Goal: Task Accomplishment & Management: Manage account settings

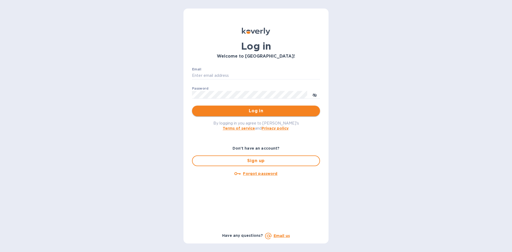
type input "[EMAIL_ADDRESS][DOMAIN_NAME]"
click at [237, 110] on span "Log in" at bounding box center [256, 111] width 120 height 6
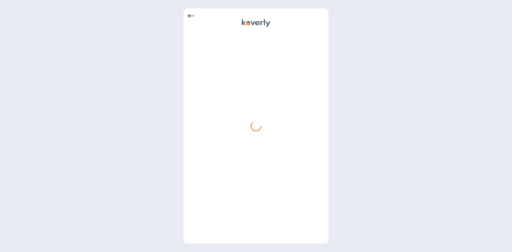
click at [189, 15] on icon at bounding box center [191, 16] width 6 height 4
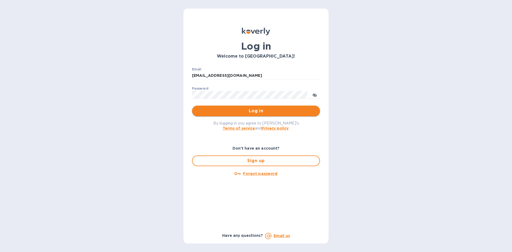
click at [241, 111] on span "Log in" at bounding box center [256, 111] width 120 height 6
click at [241, 111] on span "Done" at bounding box center [256, 111] width 120 height 6
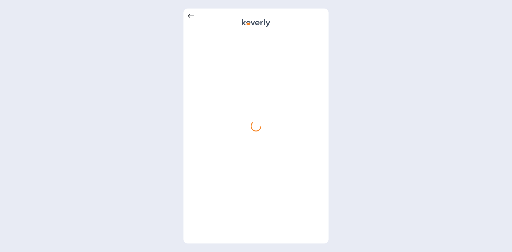
click at [191, 13] on icon at bounding box center [191, 16] width 6 height 6
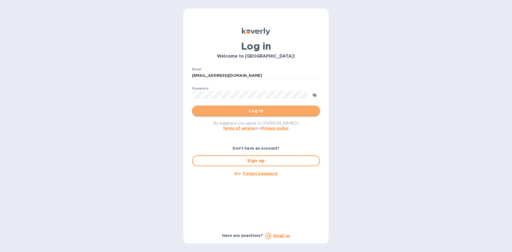
click at [238, 109] on span "Log in" at bounding box center [256, 111] width 120 height 6
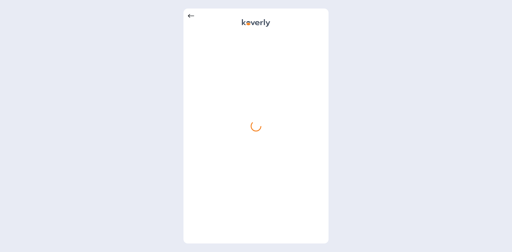
click at [263, 118] on div at bounding box center [256, 135] width 137 height 207
click at [258, 121] on div at bounding box center [256, 126] width 11 height 11
click at [246, 94] on div at bounding box center [256, 135] width 137 height 207
click at [192, 17] on icon at bounding box center [191, 16] width 6 height 6
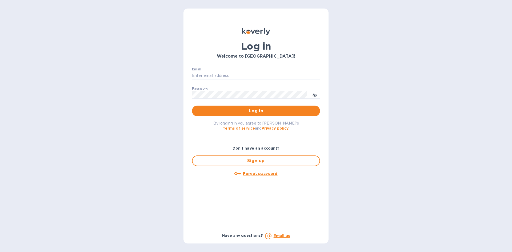
type input "[EMAIL_ADDRESS][DOMAIN_NAME]"
click at [317, 94] on icon "toggle password visibility" at bounding box center [315, 95] width 4 height 4
click at [237, 104] on p "​" at bounding box center [256, 103] width 128 height 6
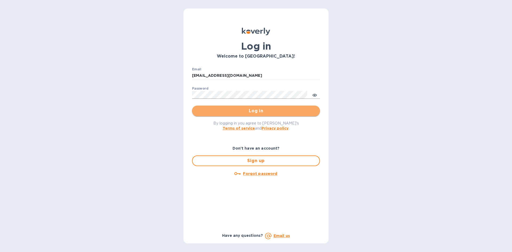
click at [240, 108] on span "Log in" at bounding box center [256, 111] width 120 height 6
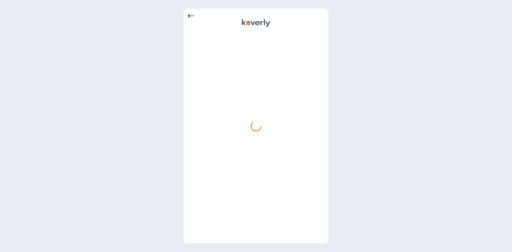
click at [181, 13] on div at bounding box center [256, 126] width 512 height 252
click at [192, 13] on icon at bounding box center [191, 16] width 6 height 6
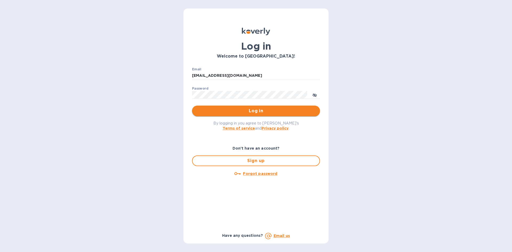
click at [241, 110] on span "Log in" at bounding box center [256, 111] width 120 height 6
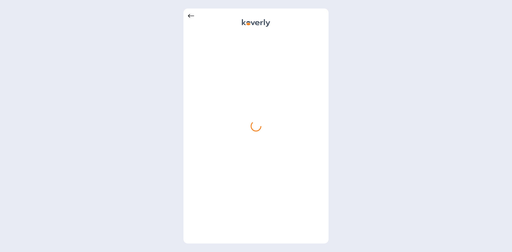
click at [86, 22] on div at bounding box center [256, 126] width 512 height 252
click at [239, 132] on div at bounding box center [256, 135] width 137 height 207
click at [189, 13] on icon at bounding box center [191, 16] width 6 height 6
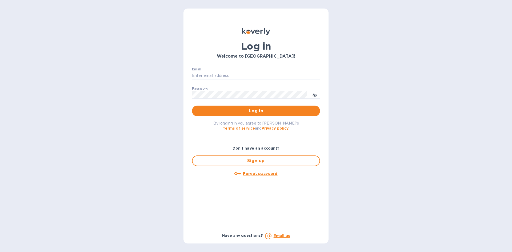
type input "Office@frgnyc.com"
click at [235, 71] on div "Email Office@frgnyc.com ​" at bounding box center [256, 77] width 128 height 19
click at [233, 75] on input "[EMAIL_ADDRESS][DOMAIN_NAME]" at bounding box center [256, 76] width 128 height 8
click at [293, 57] on h3 "Welcome to [GEOGRAPHIC_DATA]!" at bounding box center [256, 56] width 128 height 5
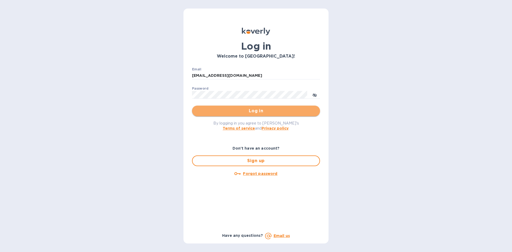
click at [244, 109] on span "Log in" at bounding box center [256, 111] width 120 height 6
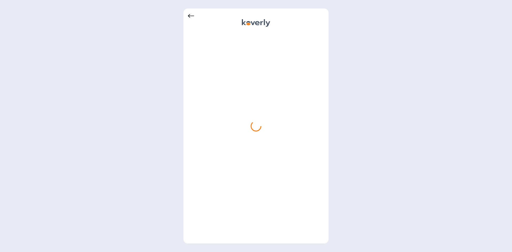
click at [189, 15] on icon at bounding box center [191, 16] width 6 height 4
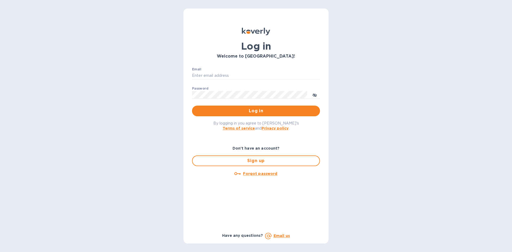
type input "[EMAIL_ADDRESS][DOMAIN_NAME]"
click at [189, 15] on div "Log in Welcome to Koverly! Email Office@frgnyc.com ​ Password ​ Log in By loggi…" at bounding box center [256, 126] width 145 height 235
click at [255, 161] on span "Sign up" at bounding box center [256, 161] width 118 height 6
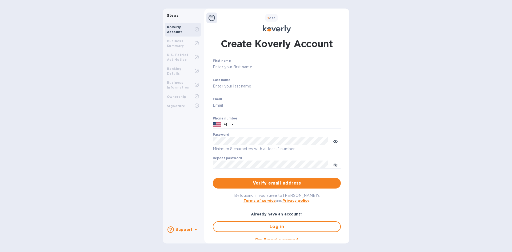
type input "Office@frgnyc.com"
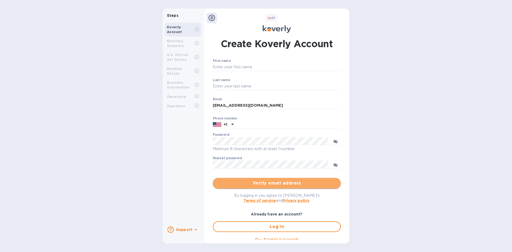
click at [274, 183] on span "Verify email address" at bounding box center [277, 183] width 120 height 6
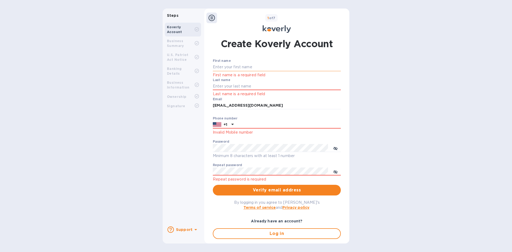
click at [234, 66] on input "First name" at bounding box center [277, 67] width 128 height 8
type input "Ida"
click at [239, 88] on input "Last name" at bounding box center [277, 86] width 128 height 8
type input "Schwartz"
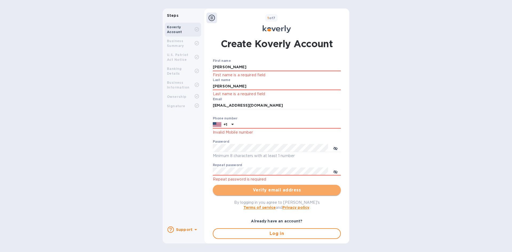
click at [255, 190] on span "Verify email address" at bounding box center [277, 190] width 120 height 6
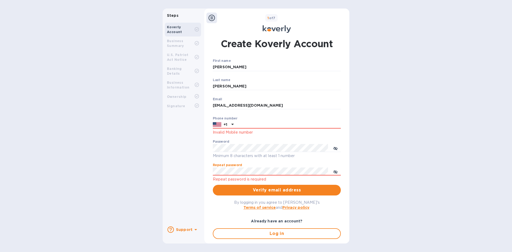
click at [261, 184] on div "First name Ida ​ Last name Schwartz ​ Email Office@frgnyc.com ​ Phone number +1…" at bounding box center [277, 156] width 128 height 195
click at [334, 171] on icon "toggle password visibility" at bounding box center [335, 171] width 3 height 3
click at [335, 147] on icon "toggle password visibility" at bounding box center [336, 148] width 4 height 4
click at [284, 191] on span "Verify email address" at bounding box center [277, 190] width 120 height 6
click at [254, 123] on input "text" at bounding box center [288, 125] width 105 height 8
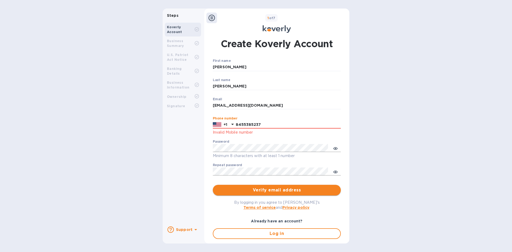
type input "8455385237"
click at [260, 190] on span "Verify email address" at bounding box center [277, 190] width 120 height 6
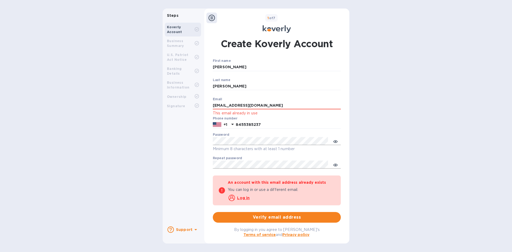
scroll to position [27, 0]
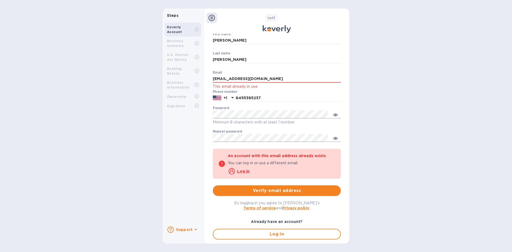
click at [243, 169] on u "Log in" at bounding box center [243, 171] width 13 height 4
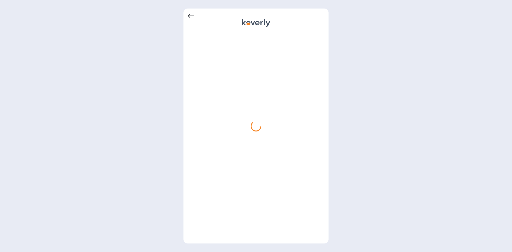
click at [186, 16] on div at bounding box center [256, 126] width 145 height 235
click at [188, 16] on div at bounding box center [256, 126] width 145 height 235
click at [189, 15] on icon at bounding box center [191, 16] width 6 height 4
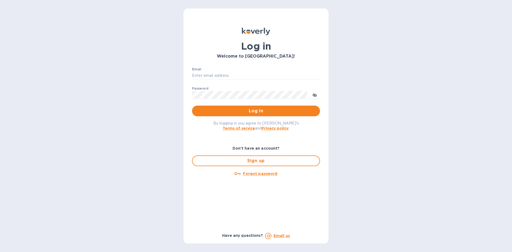
type input "[EMAIL_ADDRESS][DOMAIN_NAME]"
click at [256, 174] on u "Forgot password" at bounding box center [260, 174] width 34 height 4
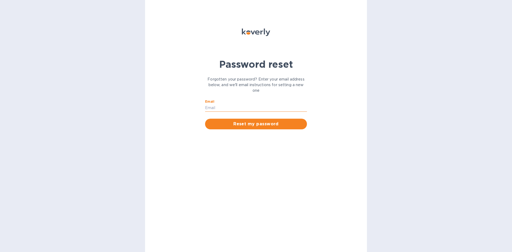
click at [209, 105] on input "Email" at bounding box center [256, 108] width 102 height 8
type input "Office@frgnyc.com"
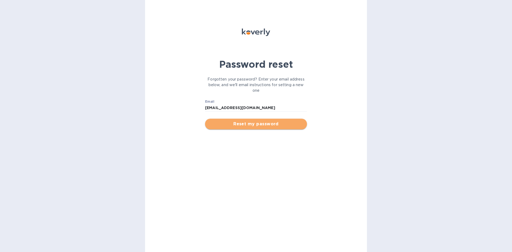
click at [240, 124] on span "Reset my password" at bounding box center [255, 124] width 93 height 6
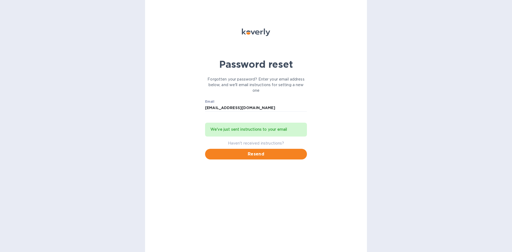
click at [332, 73] on div "Password reset Forgotten your password? Enter your email address below, and we'…" at bounding box center [256, 126] width 222 height 252
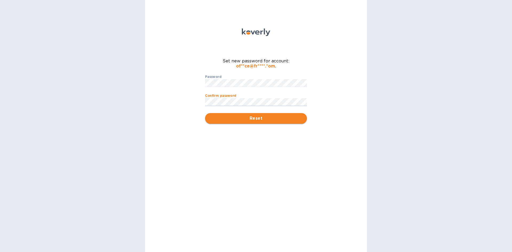
click at [222, 120] on span "Reset" at bounding box center [255, 118] width 93 height 6
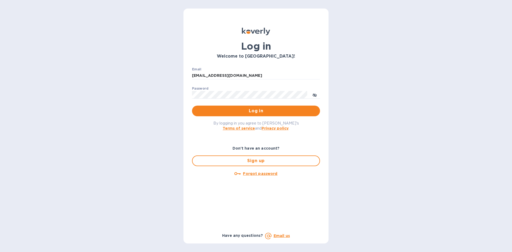
type input "[EMAIL_ADDRESS][DOMAIN_NAME]"
click at [247, 114] on span "Log in" at bounding box center [256, 111] width 120 height 6
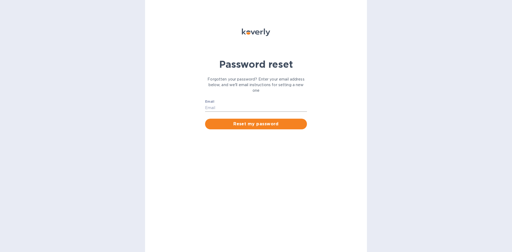
click at [212, 105] on input "Email" at bounding box center [256, 108] width 102 height 8
type input "[EMAIL_ADDRESS][DOMAIN_NAME]"
click at [243, 121] on span "Reset my password" at bounding box center [255, 124] width 93 height 6
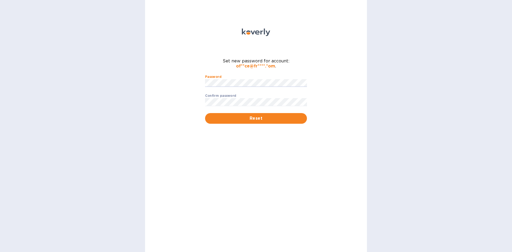
click at [234, 181] on div "Set new password for account: of**ce@fr****.*om . Password ​ Confirm password ​…" at bounding box center [256, 126] width 222 height 252
click at [240, 121] on span "Reset" at bounding box center [255, 118] width 93 height 6
click at [201, 105] on div "Set new password for account: of**ce@fr****.*om . Password ​ Confirm password B…" at bounding box center [256, 126] width 222 height 252
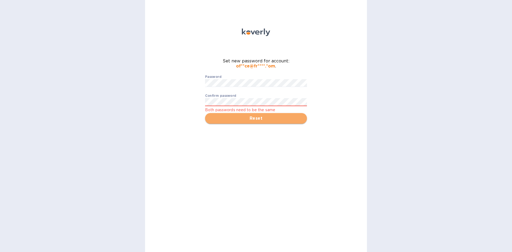
click at [256, 117] on span "Reset" at bounding box center [255, 118] width 93 height 6
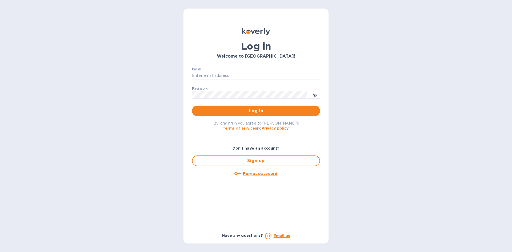
type input "[EMAIL_ADDRESS][DOMAIN_NAME]"
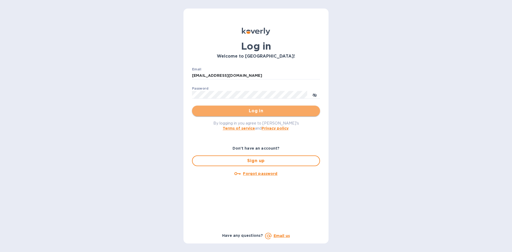
click at [220, 109] on span "Log in" at bounding box center [256, 111] width 120 height 6
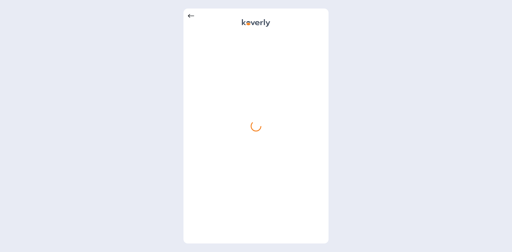
click at [188, 18] on icon at bounding box center [191, 16] width 6 height 6
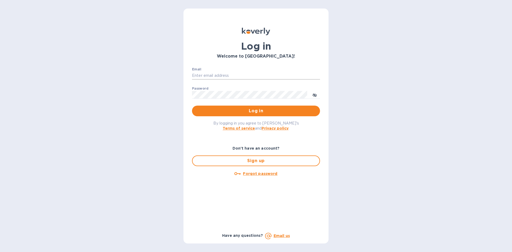
type input "[EMAIL_ADDRESS][DOMAIN_NAME]"
click at [221, 72] on input "[EMAIL_ADDRESS][DOMAIN_NAME]" at bounding box center [256, 76] width 128 height 8
click at [224, 112] on span "Log in" at bounding box center [256, 111] width 120 height 6
